Goal: Information Seeking & Learning: Learn about a topic

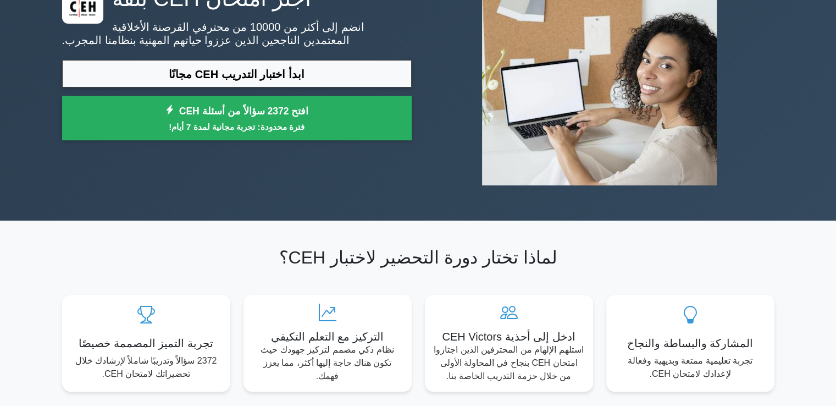
scroll to position [150, 0]
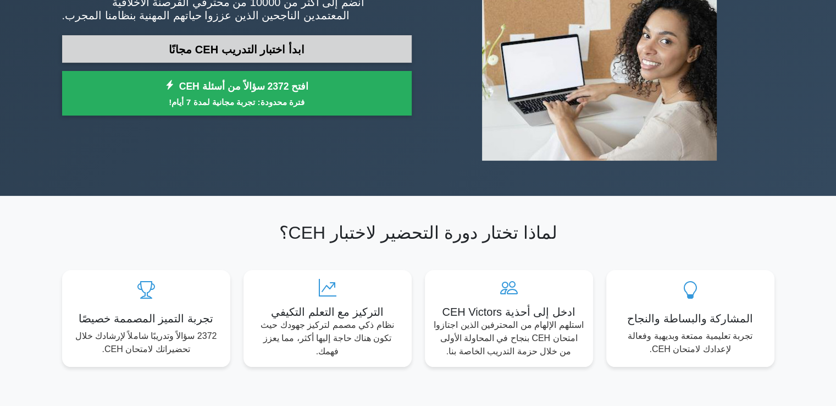
click at [288, 51] on font "ابدأ اختبار التدريب CEH مجانًا" at bounding box center [236, 49] width 135 height 12
click at [289, 49] on font "ابدأ اختبار التدريب CEH مجانًا" at bounding box center [236, 49] width 135 height 12
click at [291, 50] on font "ابدأ اختبار التدريب CEH مجانًا" at bounding box center [236, 49] width 135 height 12
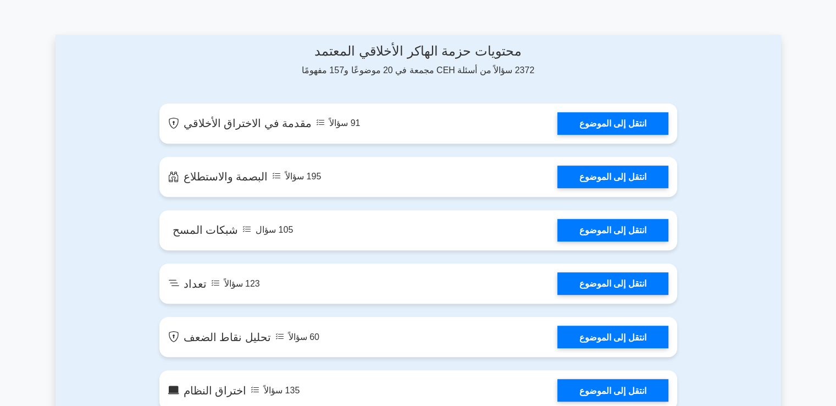
scroll to position [590, 0]
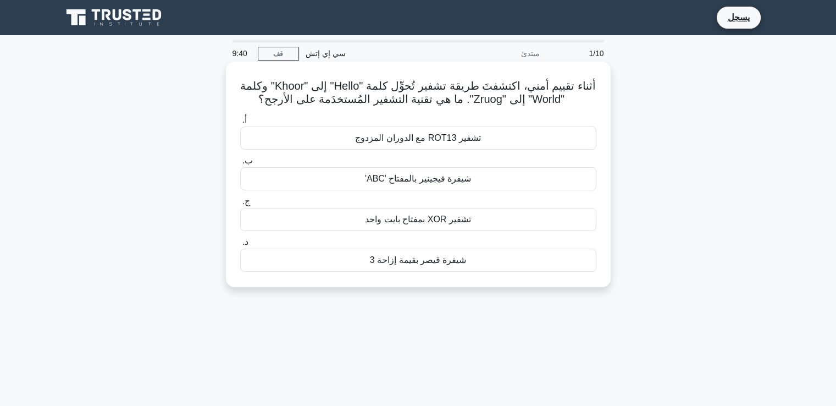
drag, startPoint x: 426, startPoint y: 183, endPoint x: 427, endPoint y: 174, distance: 8.8
click at [427, 179] on font "شيفرة فيجينير بالمفتاح 'ABC'" at bounding box center [418, 178] width 106 height 9
click at [258, 181] on div "شيفرة فيجينير بالمفتاح 'ABC'" at bounding box center [418, 178] width 356 height 23
click at [240, 164] on input "ب. شيفرة فيجينير بالمفتاح 'ABC'" at bounding box center [240, 160] width 0 height 7
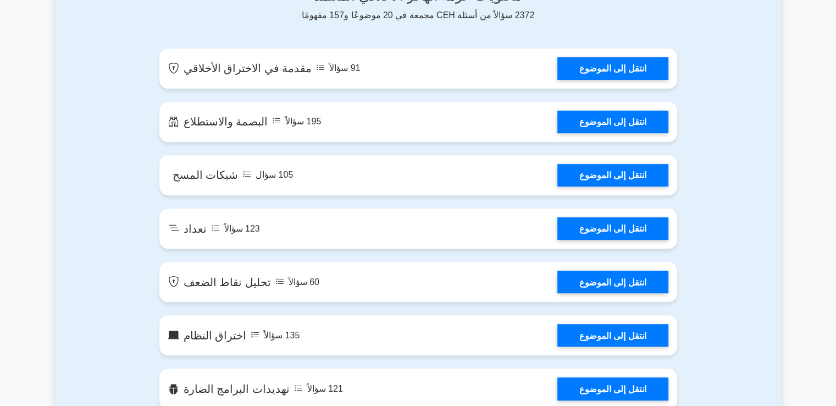
scroll to position [370, 0]
